Goal: Task Accomplishment & Management: Manage account settings

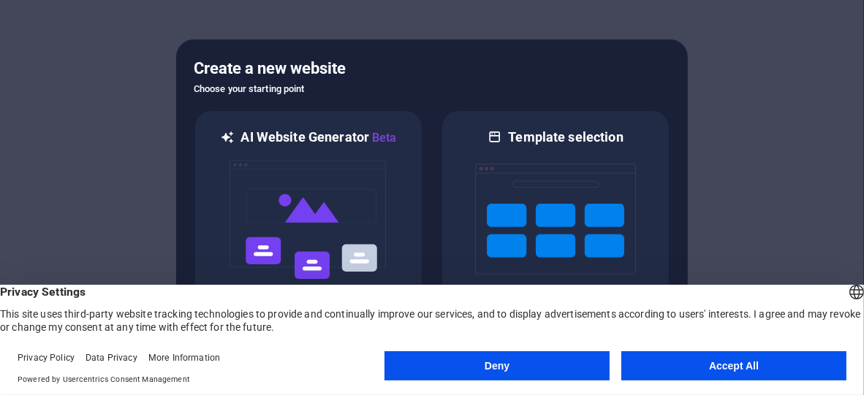
click at [727, 362] on button "Accept All" at bounding box center [733, 365] width 225 height 29
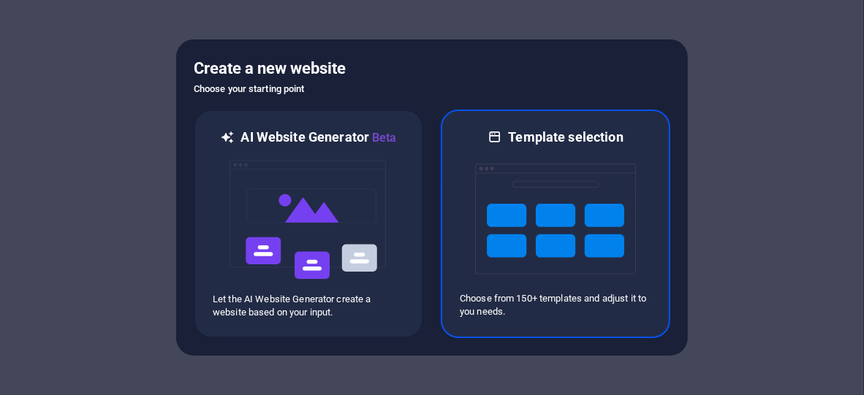
click at [490, 222] on img at bounding box center [555, 219] width 161 height 146
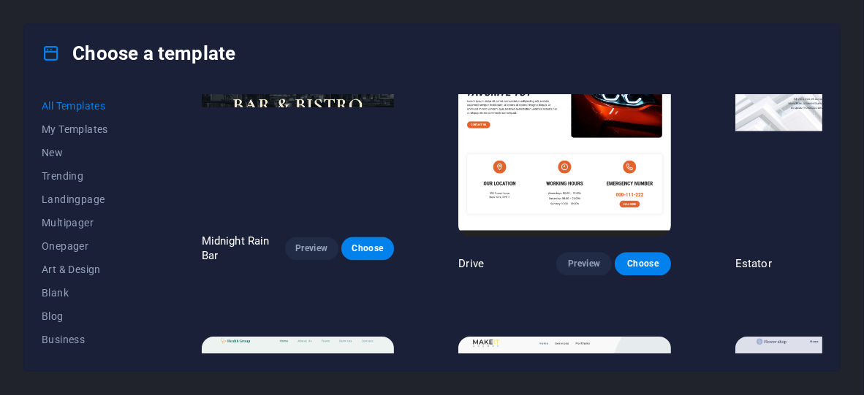
scroll to position [3142, 0]
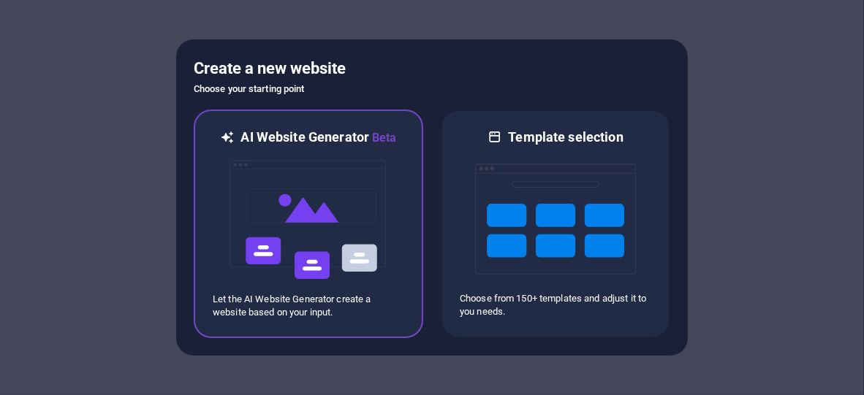
click at [343, 183] on img at bounding box center [308, 220] width 161 height 146
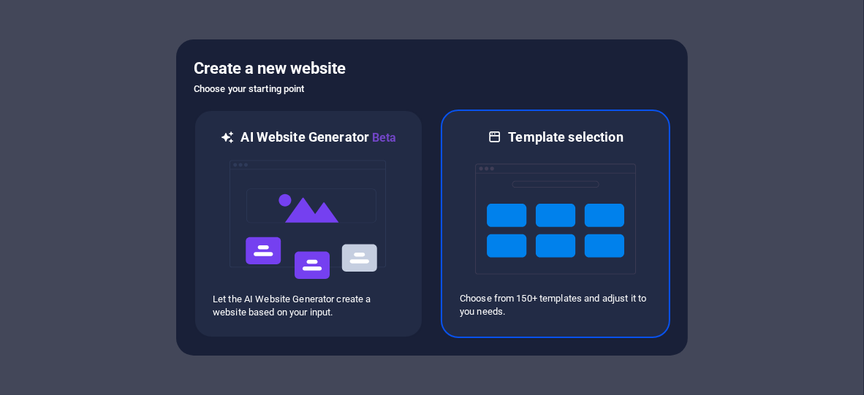
click at [608, 237] on img at bounding box center [555, 219] width 161 height 146
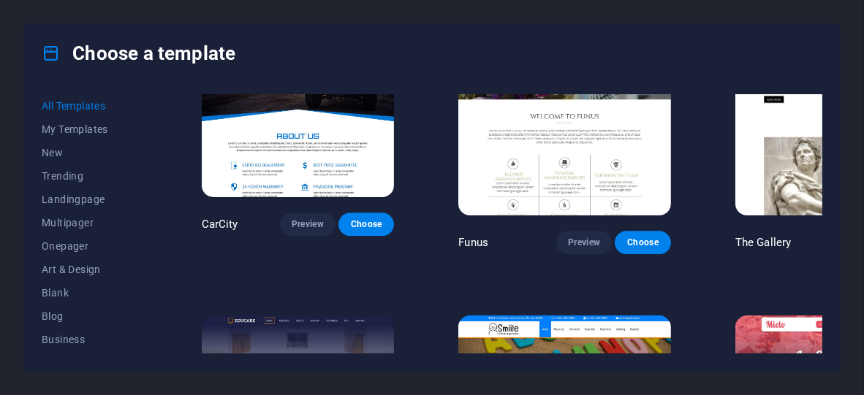
scroll to position [10009, 0]
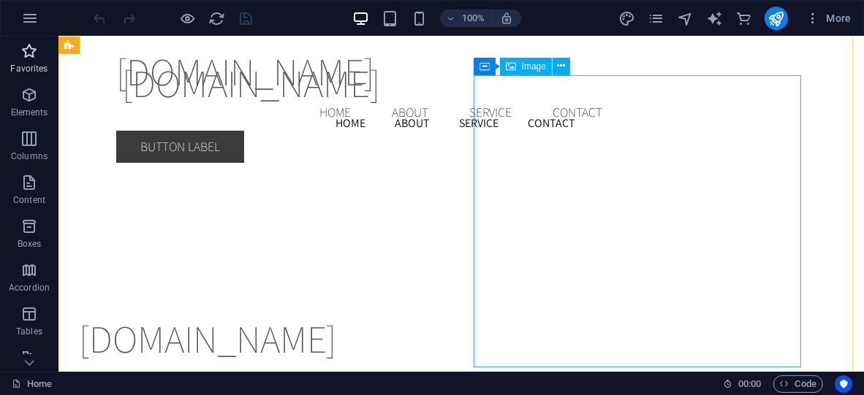
scroll to position [2204, 0]
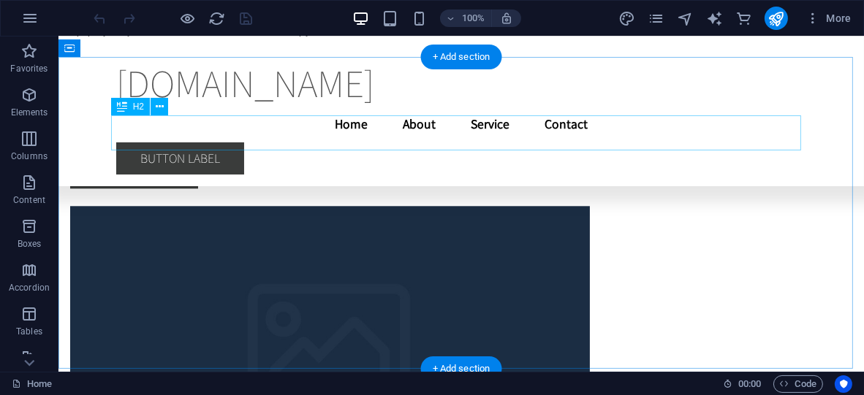
scroll to position [4882, 0]
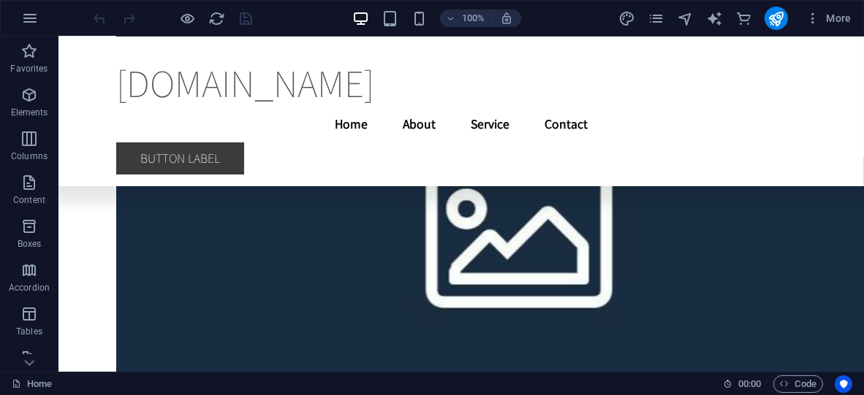
scroll to position [14884, 0]
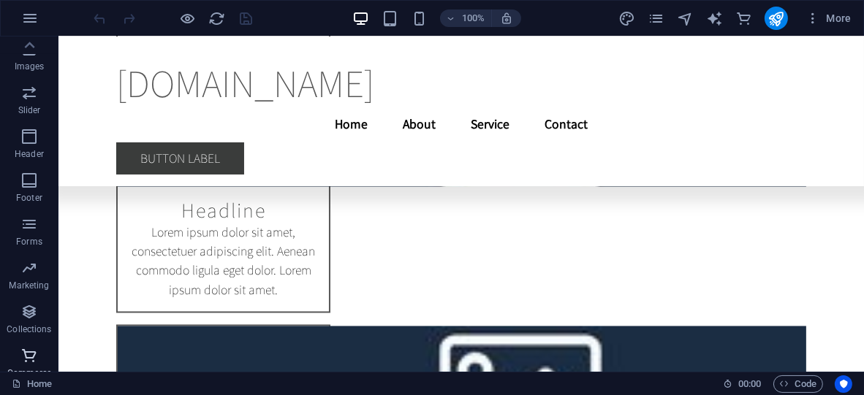
scroll to position [365, 0]
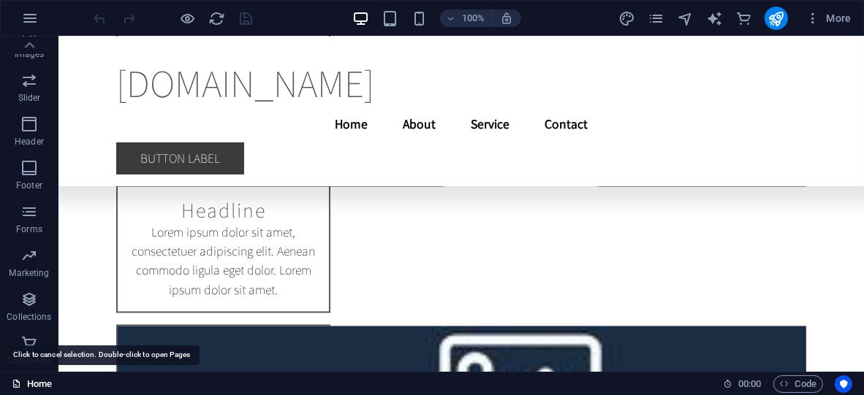
click at [36, 378] on link "Home" at bounding box center [32, 385] width 40 height 18
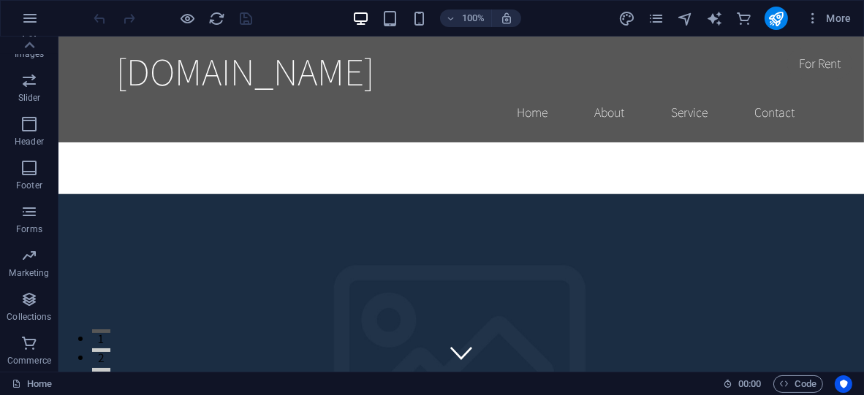
scroll to position [69, 0]
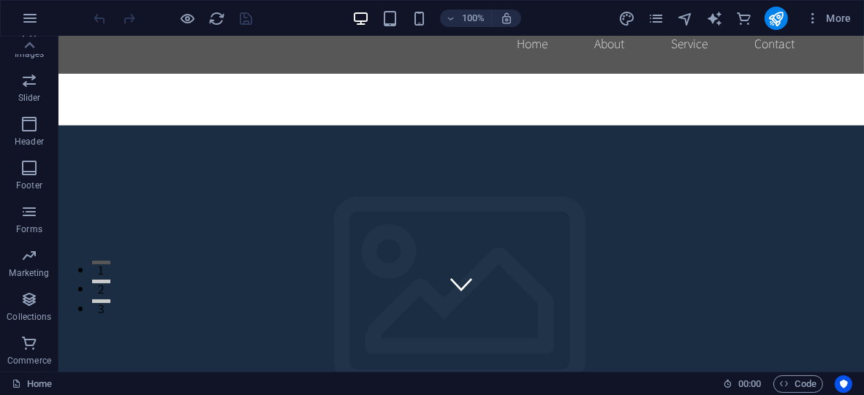
drag, startPoint x: 858, startPoint y: 135, endPoint x: 908, endPoint y: 48, distance: 100.5
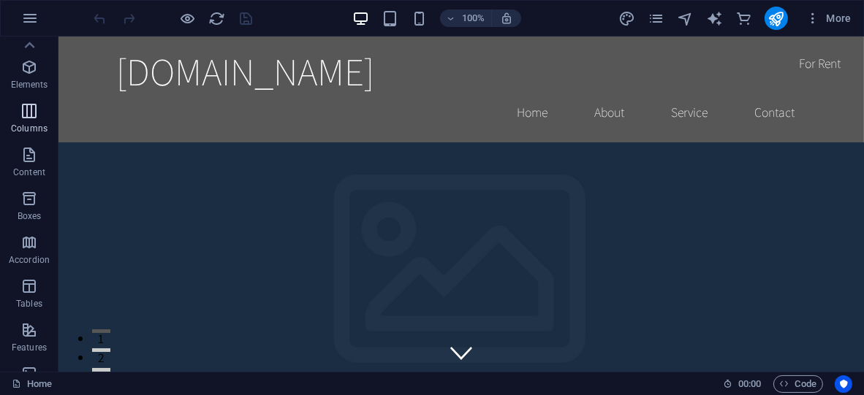
scroll to position [0, 0]
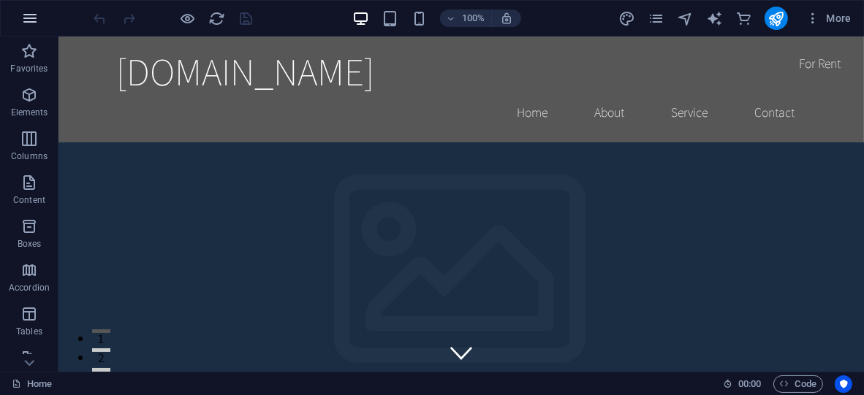
click at [37, 18] on icon "button" at bounding box center [30, 18] width 18 height 18
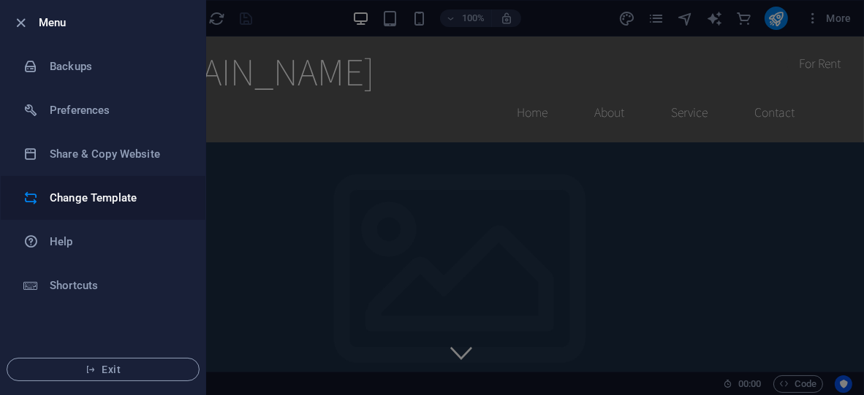
click at [150, 200] on h6 "Change Template" at bounding box center [117, 198] width 135 height 18
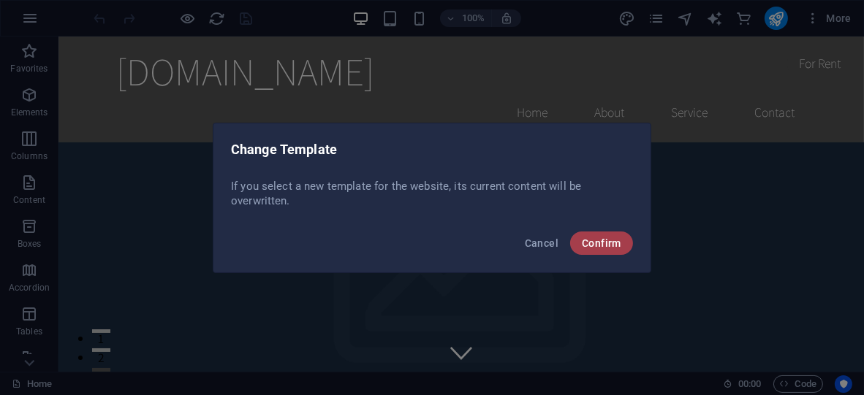
click at [603, 240] on span "Confirm" at bounding box center [601, 243] width 39 height 12
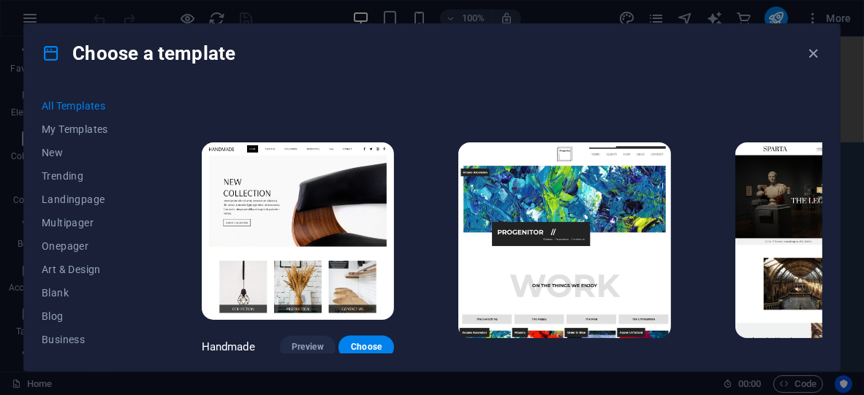
scroll to position [3799, 0]
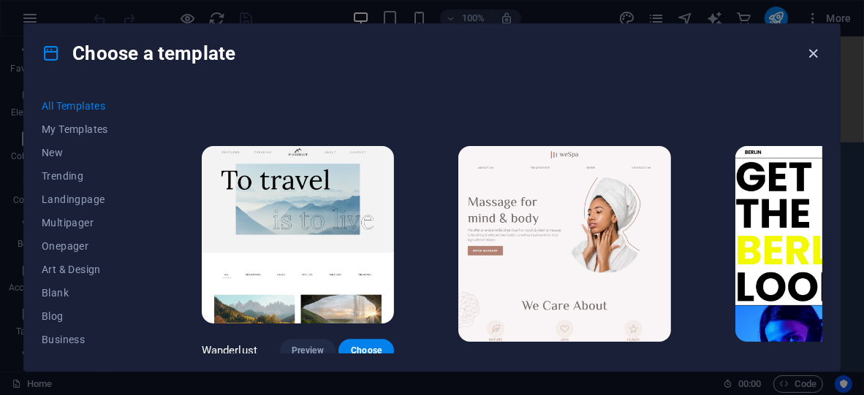
click at [810, 52] on icon "button" at bounding box center [813, 53] width 17 height 17
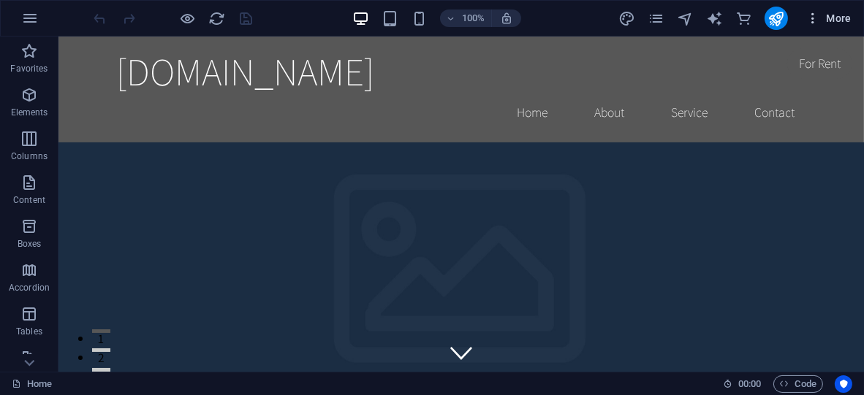
click at [817, 26] on button "More" at bounding box center [828, 18] width 58 height 23
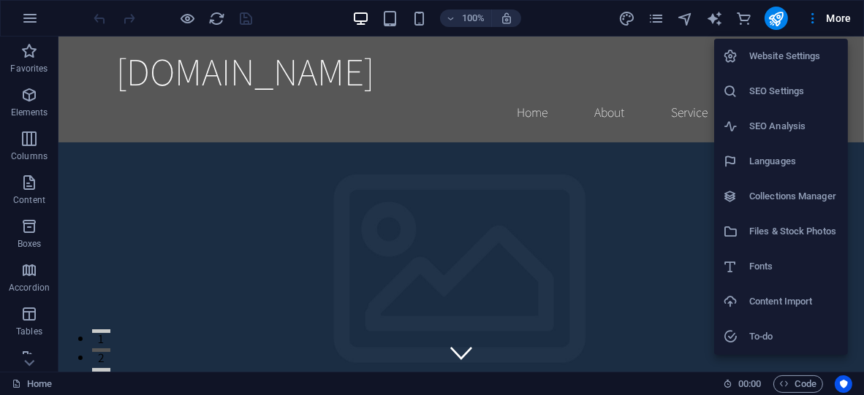
click at [799, 67] on li "Website Settings" at bounding box center [781, 56] width 134 height 35
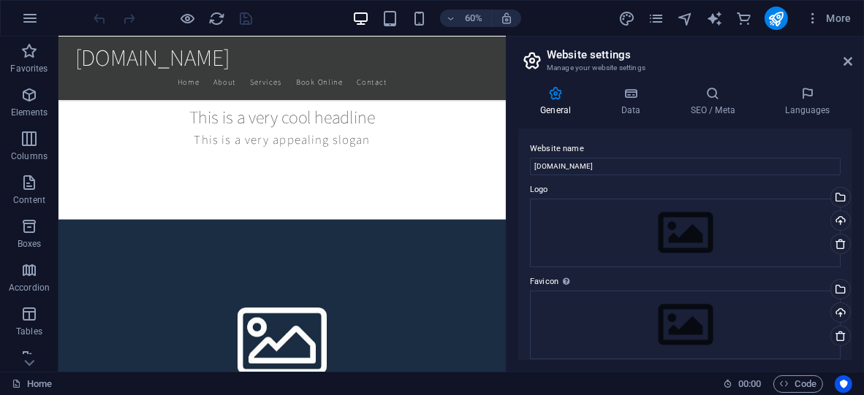
scroll to position [153, 0]
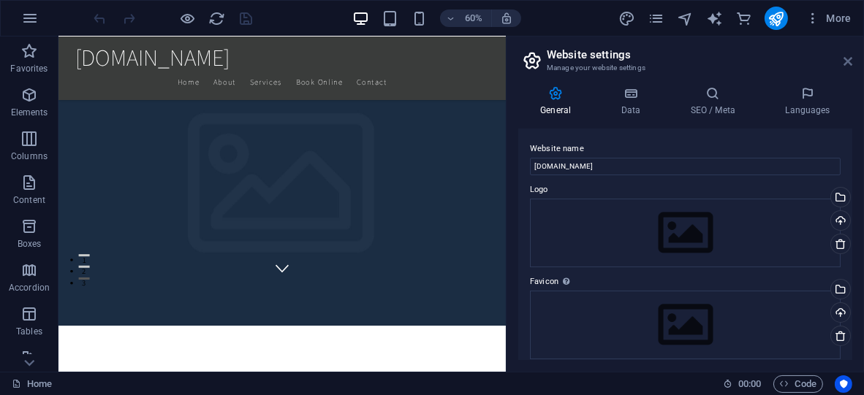
click at [847, 59] on icon at bounding box center [847, 62] width 9 height 12
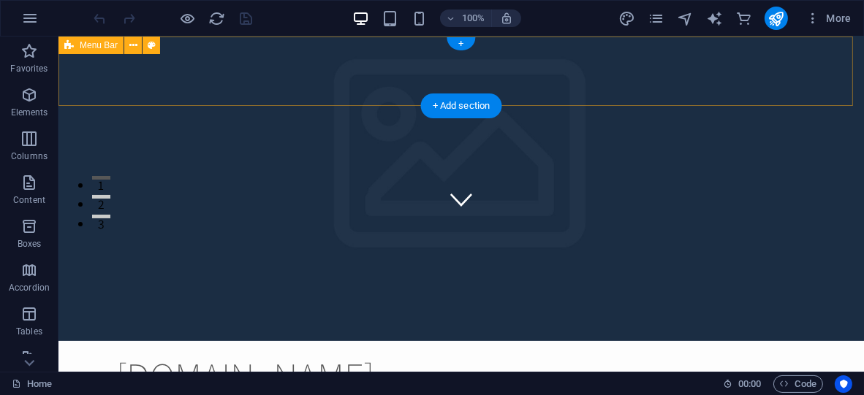
scroll to position [0, 0]
